Goal: Task Accomplishment & Management: Manage account settings

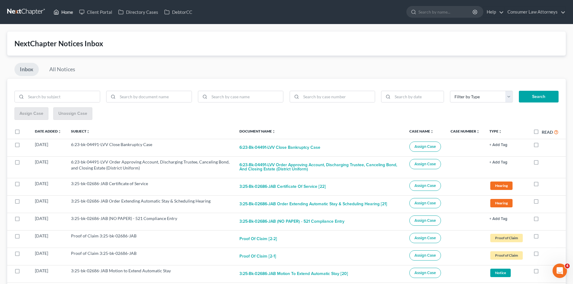
click at [67, 10] on link "Home" at bounding box center [63, 12] width 26 height 11
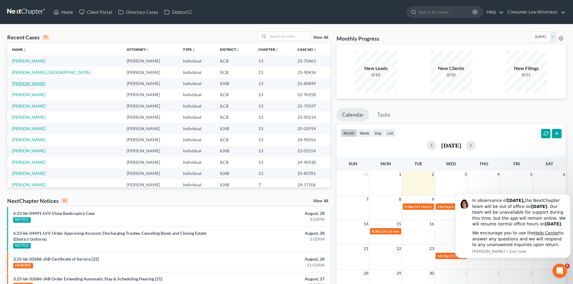
click at [38, 84] on link "[PERSON_NAME]" at bounding box center [28, 83] width 33 height 5
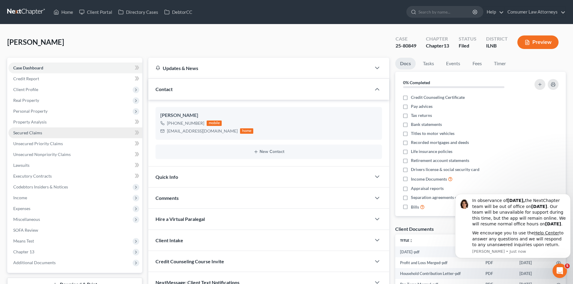
click at [30, 135] on link "Secured Claims" at bounding box center [75, 132] width 134 height 11
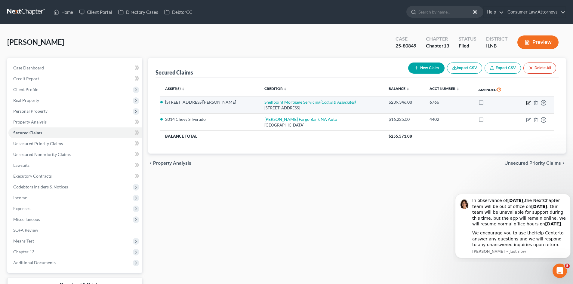
click at [528, 103] on icon "button" at bounding box center [528, 102] width 3 height 3
select select "42"
select select "2"
select select "0"
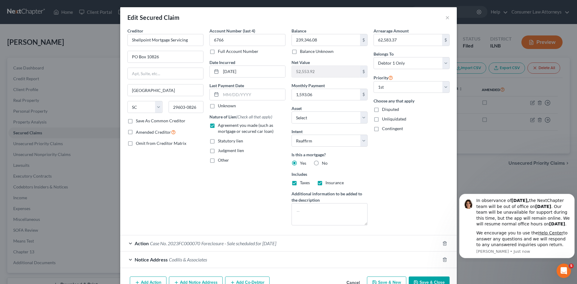
drag, startPoint x: 442, startPoint y: 18, endPoint x: 453, endPoint y: 11, distance: 12.5
click at [442, 17] on div "Edit Secured Claim ×" at bounding box center [288, 17] width 337 height 20
